Goal: Information Seeking & Learning: Learn about a topic

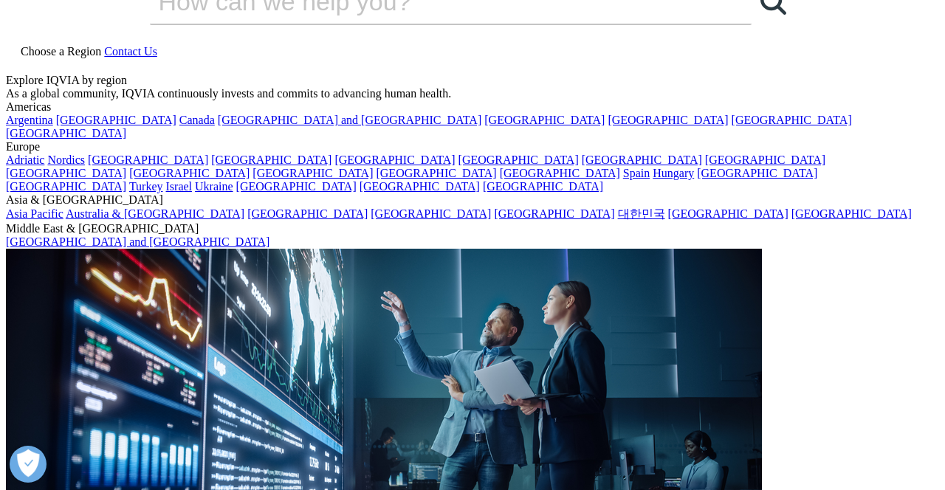
scroll to position [35, 0]
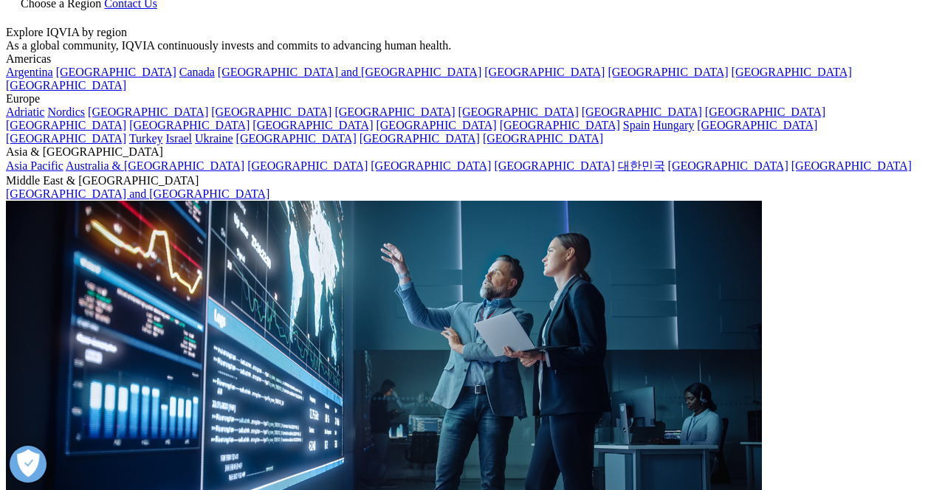
scroll to position [83, 0]
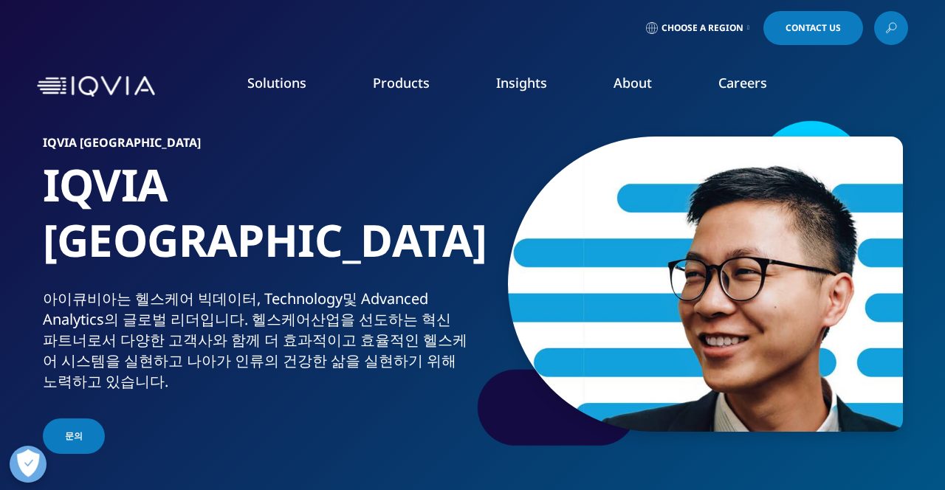
click at [761, 77] on link "Careers" at bounding box center [742, 83] width 49 height 18
click at [551, 233] on link "View Open Roles" at bounding box center [583, 240] width 210 height 16
